Goal: Information Seeking & Learning: Learn about a topic

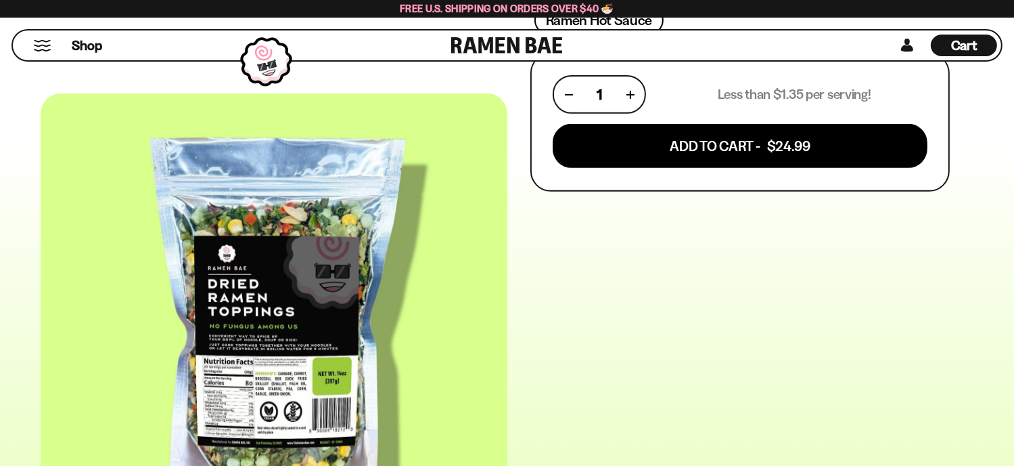
scroll to position [151, 0]
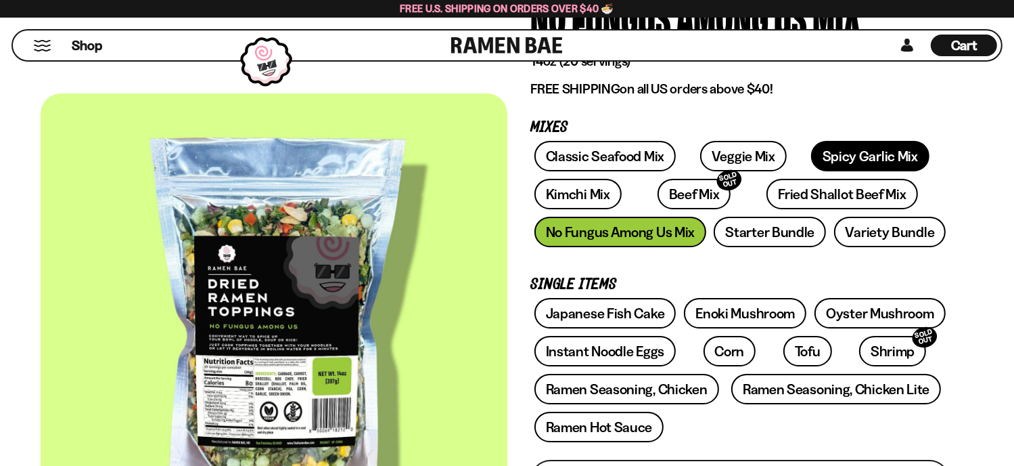
click at [850, 154] on link "Spicy Garlic Mix" at bounding box center [870, 156] width 118 height 30
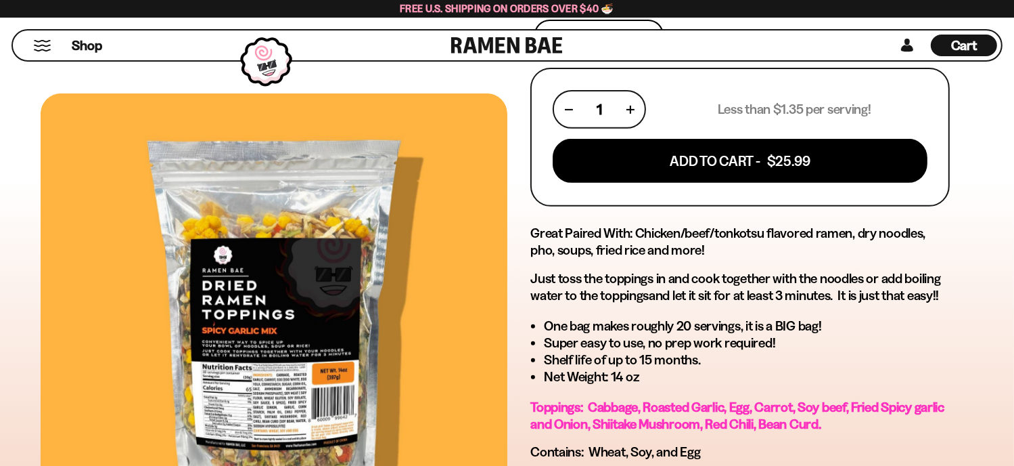
scroll to position [135, 0]
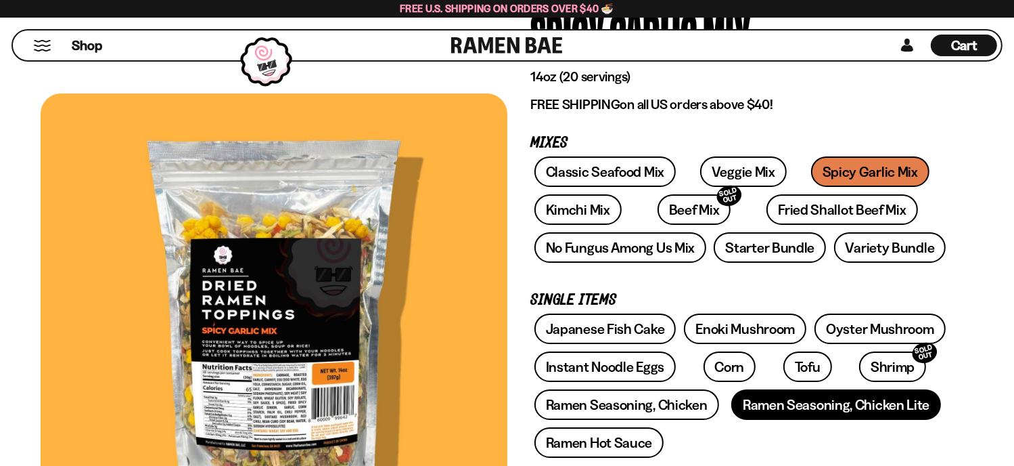
click at [755, 401] on link "Ramen Seasoning, Chicken Lite" at bounding box center [837, 404] width 210 height 30
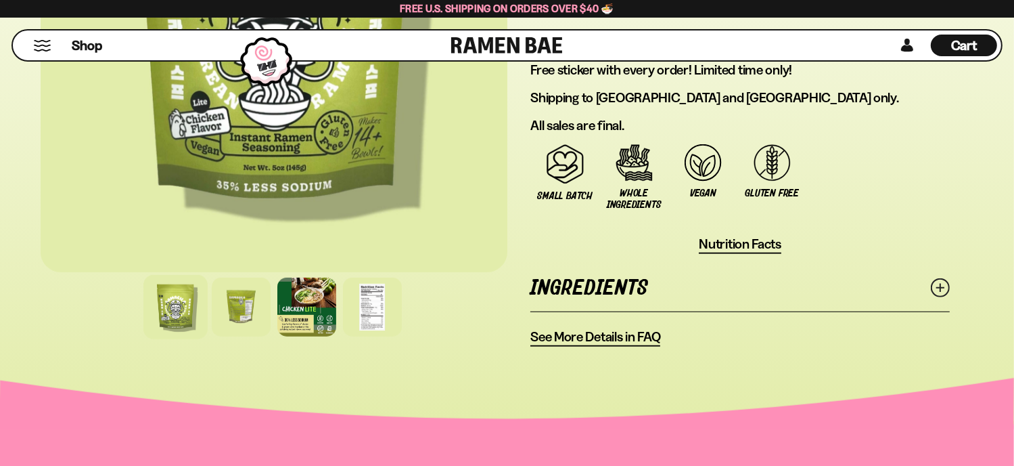
scroll to position [1019, 0]
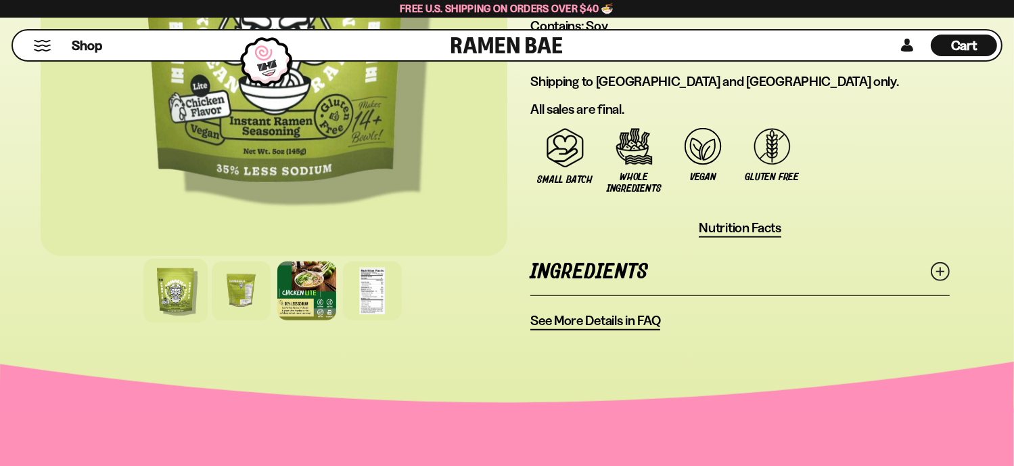
click at [636, 312] on span "See More Details in FAQ" at bounding box center [596, 320] width 130 height 17
click at [941, 268] on line at bounding box center [940, 271] width 7 height 7
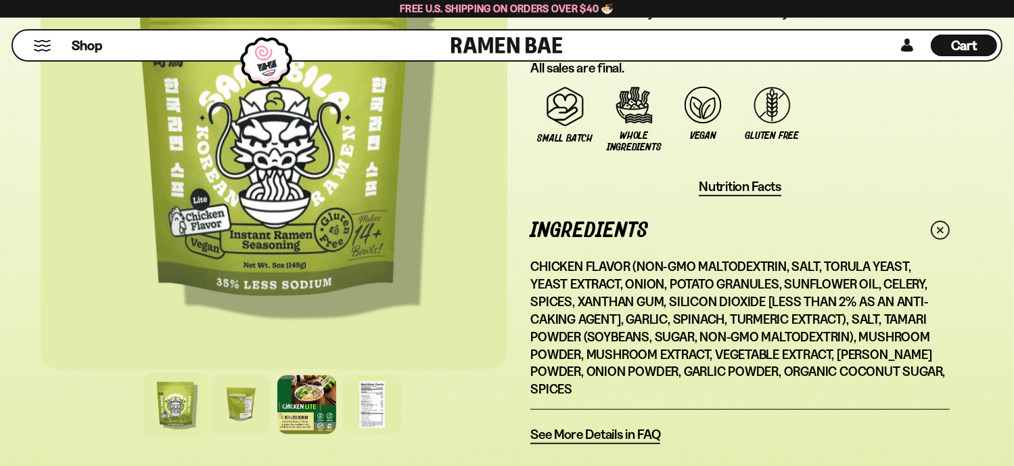
scroll to position [1073, 0]
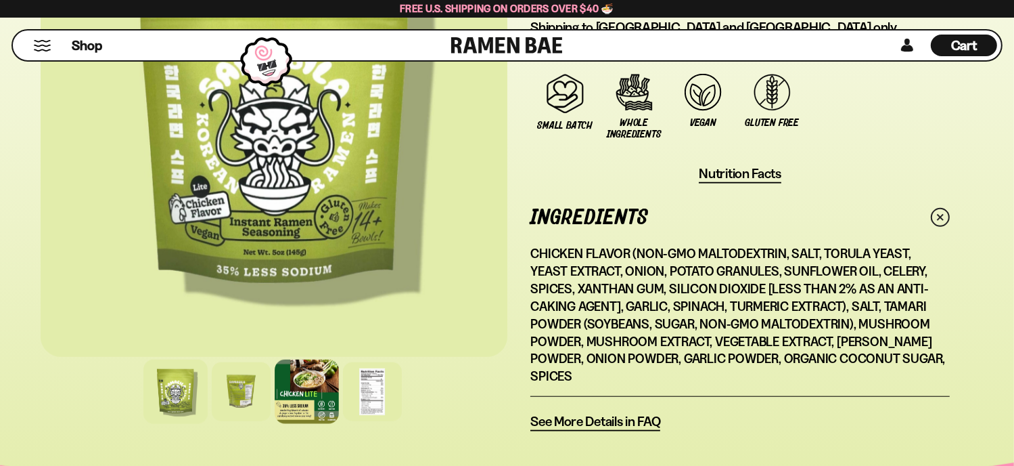
click at [292, 371] on div at bounding box center [307, 391] width 64 height 64
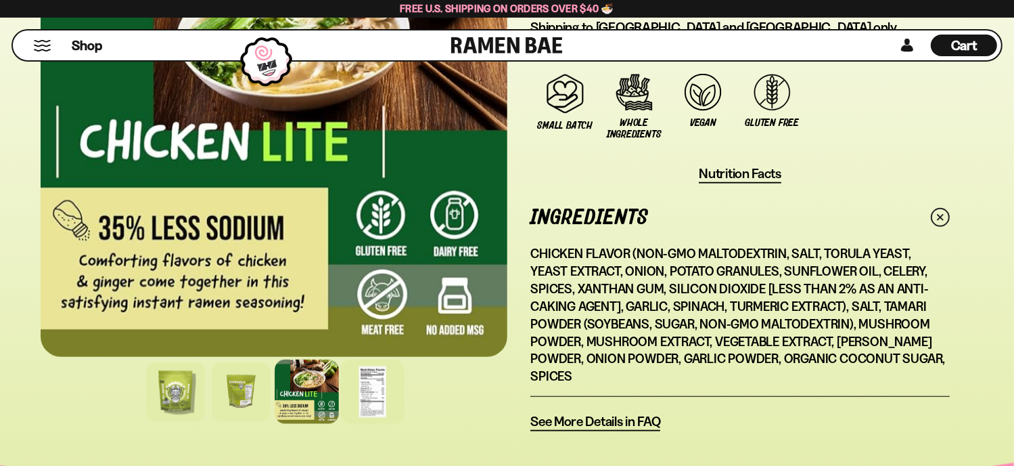
click at [374, 367] on div at bounding box center [372, 391] width 64 height 64
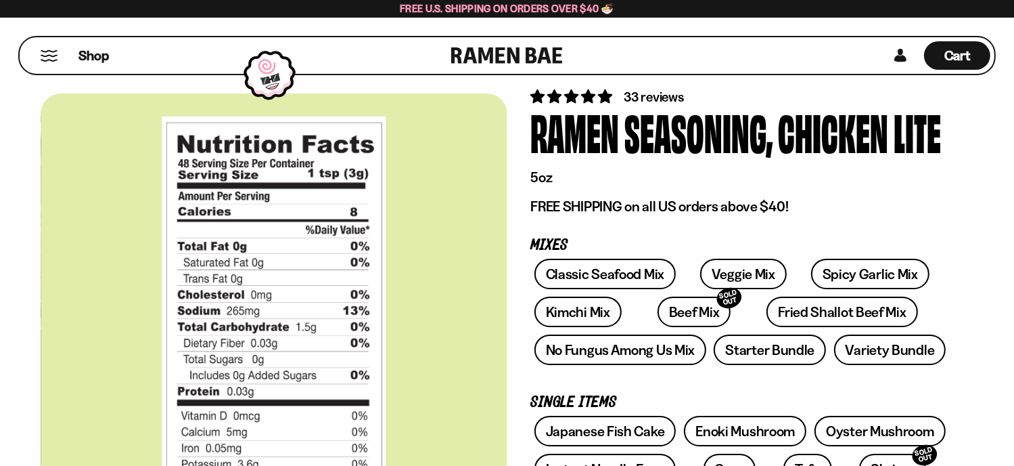
scroll to position [0, 0]
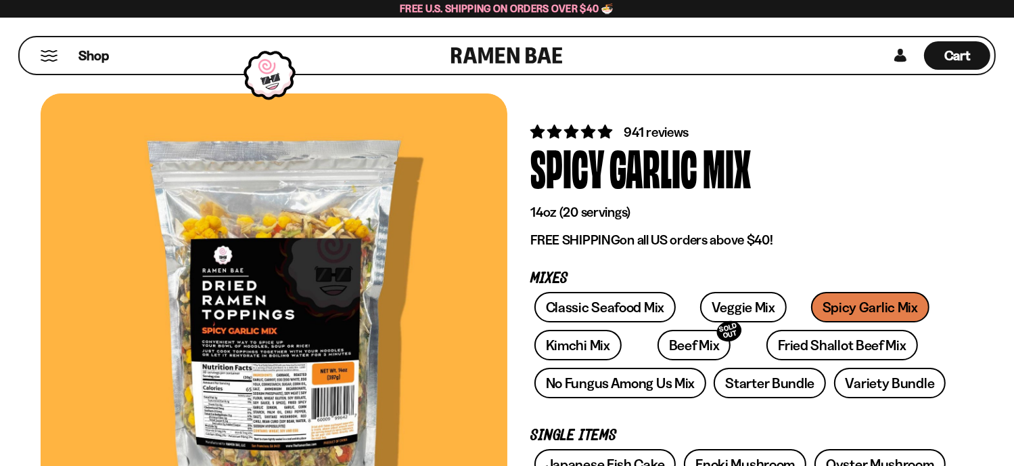
scroll to position [135, 0]
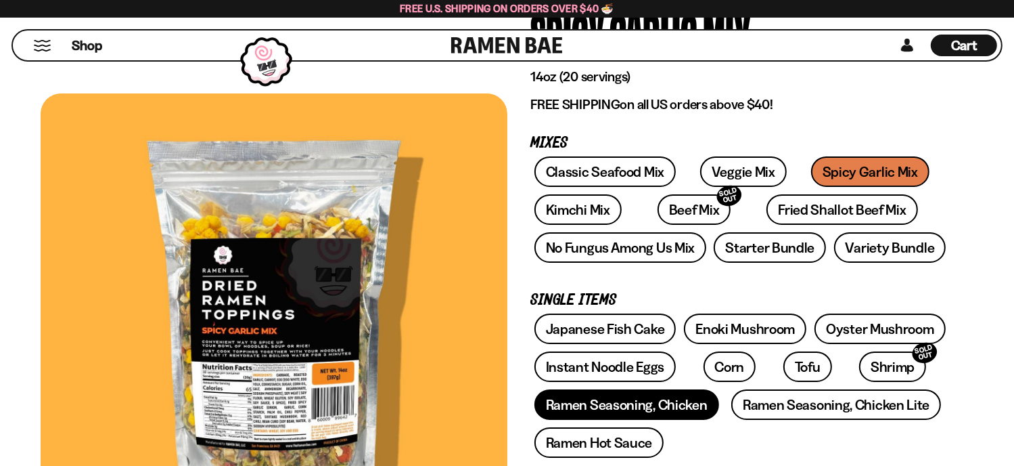
click at [693, 396] on link "Ramen Seasoning, Chicken" at bounding box center [627, 404] width 185 height 30
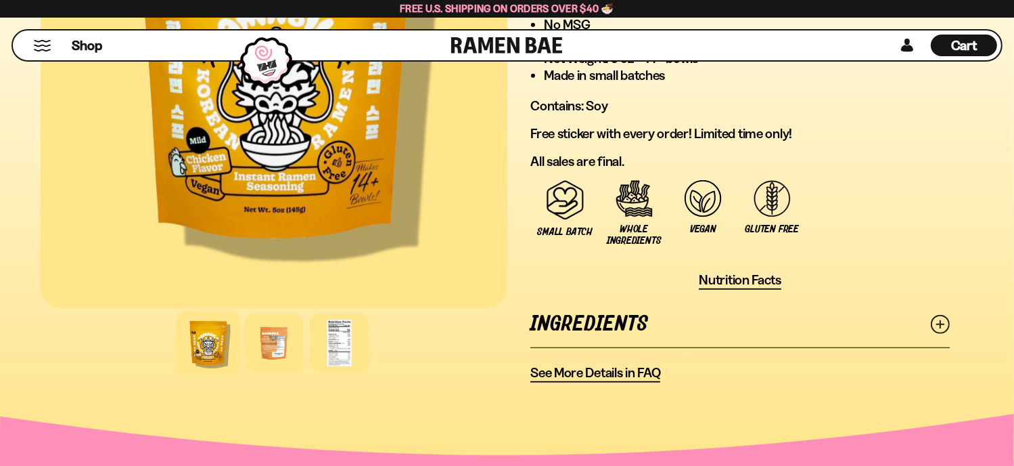
scroll to position [866, 0]
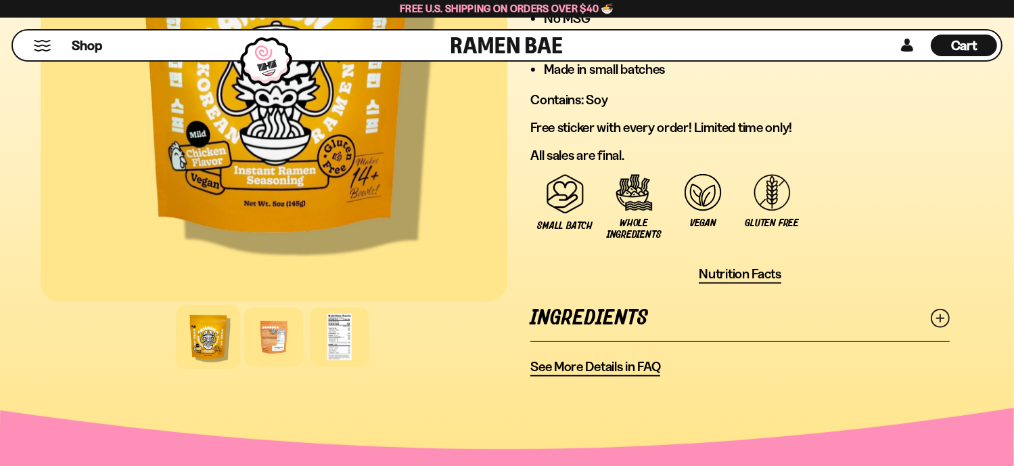
click at [942, 311] on icon at bounding box center [940, 318] width 19 height 19
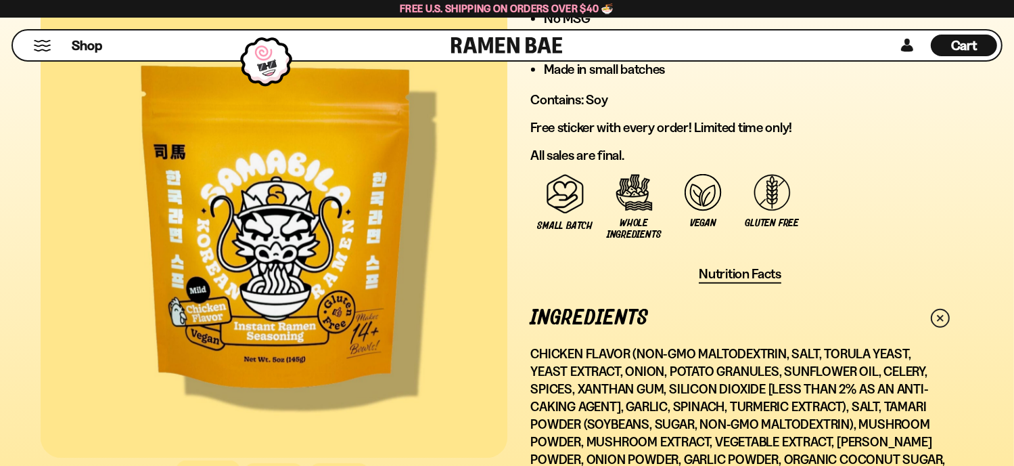
scroll to position [893, 0]
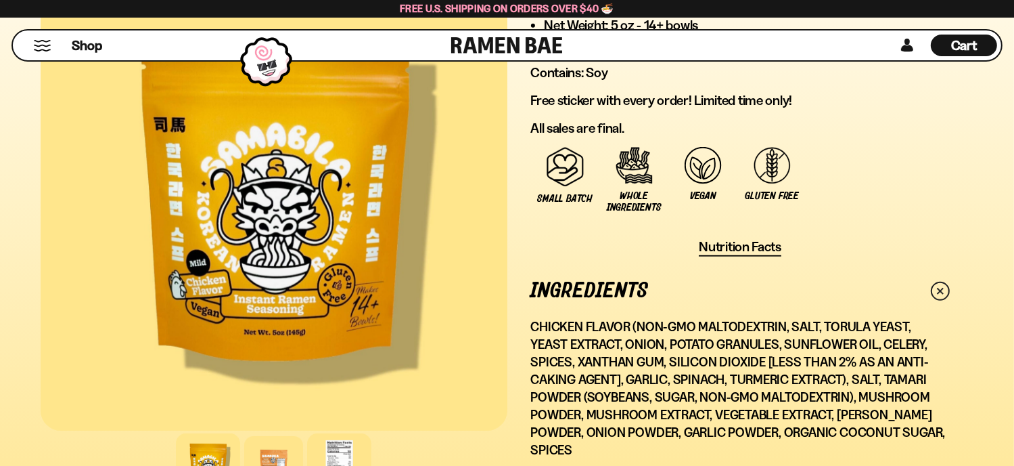
click at [331, 441] on div at bounding box center [339, 465] width 64 height 64
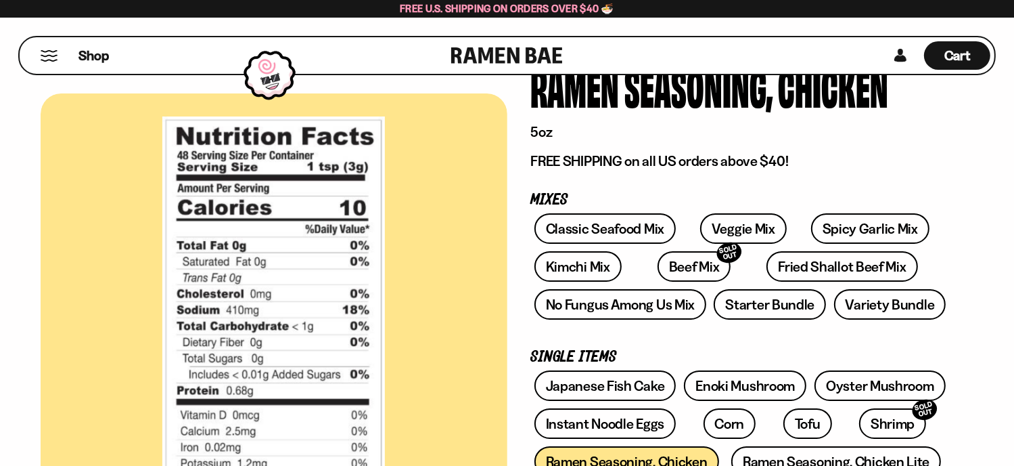
scroll to position [0, 0]
